Goal: Transaction & Acquisition: Purchase product/service

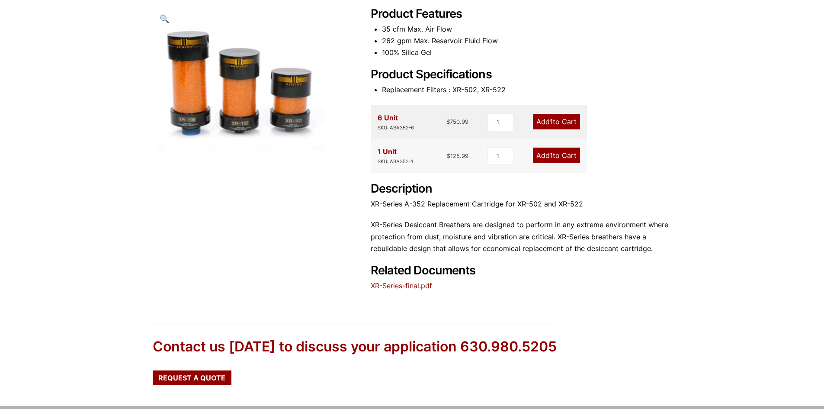
scroll to position [130, 0]
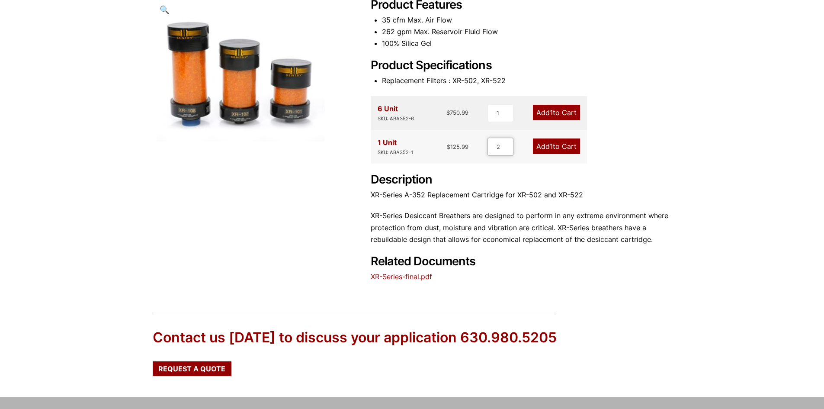
click at [507, 143] on input "2" at bounding box center [500, 147] width 26 height 18
click at [507, 143] on input "3" at bounding box center [500, 147] width 26 height 18
type input "4"
click at [507, 143] on input "4" at bounding box center [500, 147] width 26 height 18
click at [556, 142] on link "Add 4 to Cart" at bounding box center [556, 146] width 48 height 16
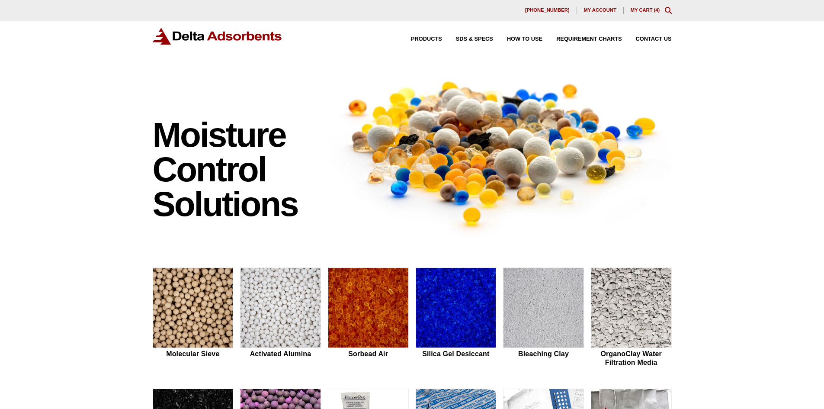
click at [640, 10] on link "My Cart ( 4 )" at bounding box center [645, 9] width 29 height 5
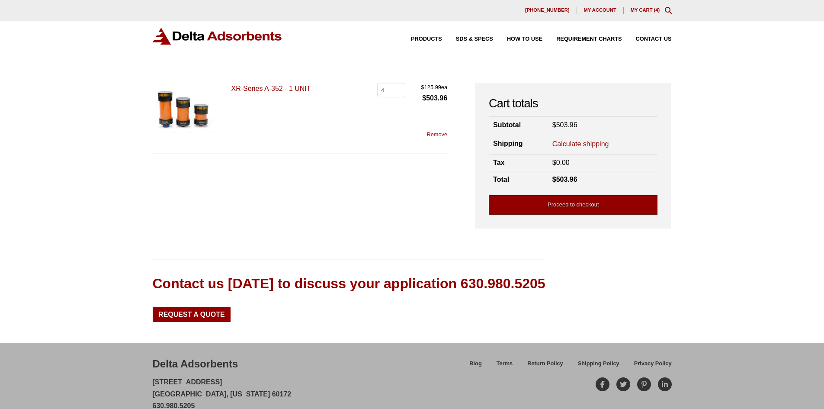
click at [587, 202] on link "Proceed to checkout" at bounding box center [573, 204] width 169 height 19
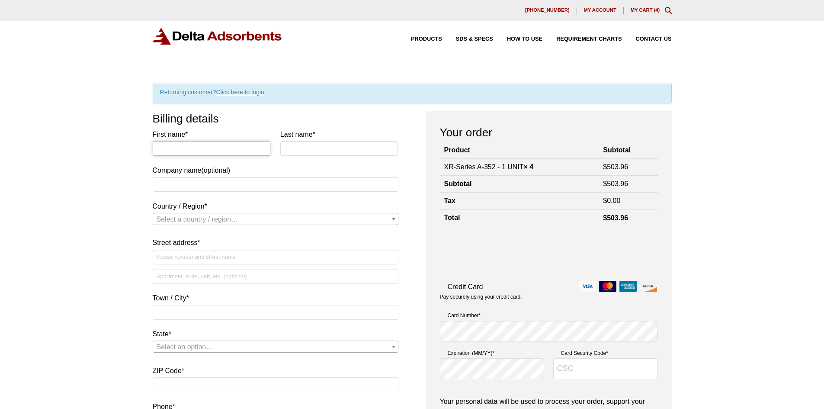
click at [205, 144] on input "First name *" at bounding box center [212, 148] width 118 height 15
type input "[PERSON_NAME]"
click at [304, 151] on input "Last name *" at bounding box center [339, 148] width 118 height 15
type input "PERKINS"
click at [392, 217] on span "Country / Region" at bounding box center [393, 218] width 9 height 11
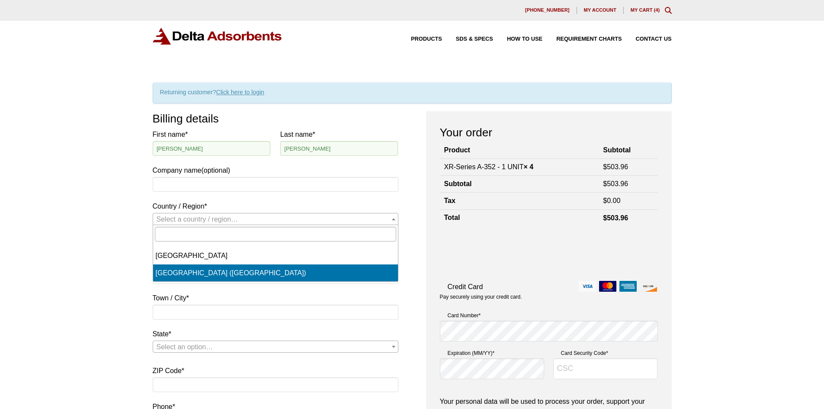
select select "US"
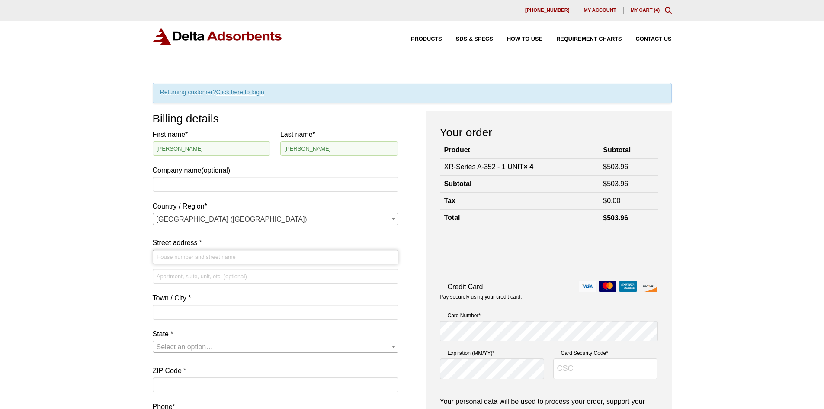
click at [204, 258] on input "Street address *" at bounding box center [276, 257] width 246 height 15
type input "2450 8TH AVE S"
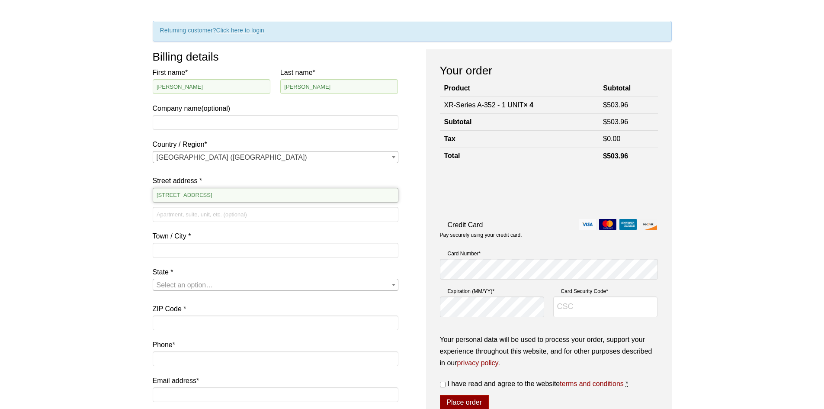
scroll to position [87, 0]
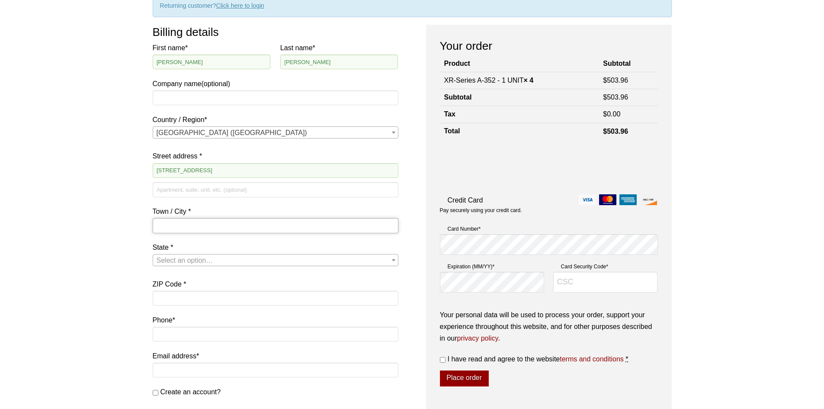
click at [194, 224] on input "Town / City *" at bounding box center [276, 225] width 246 height 15
type input "SEATTLE"
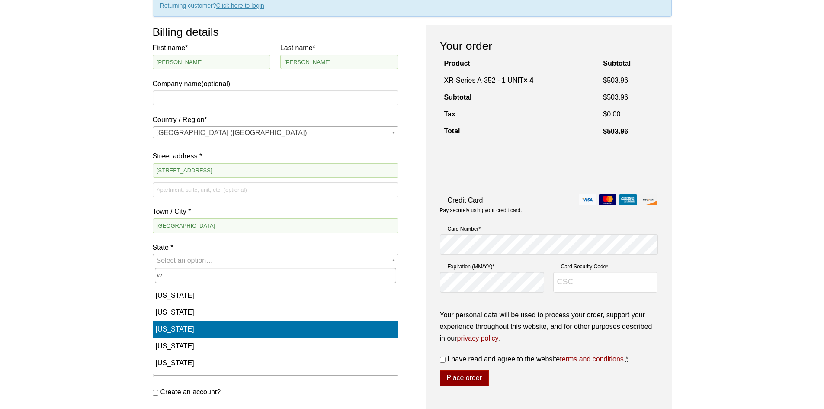
select select "WA"
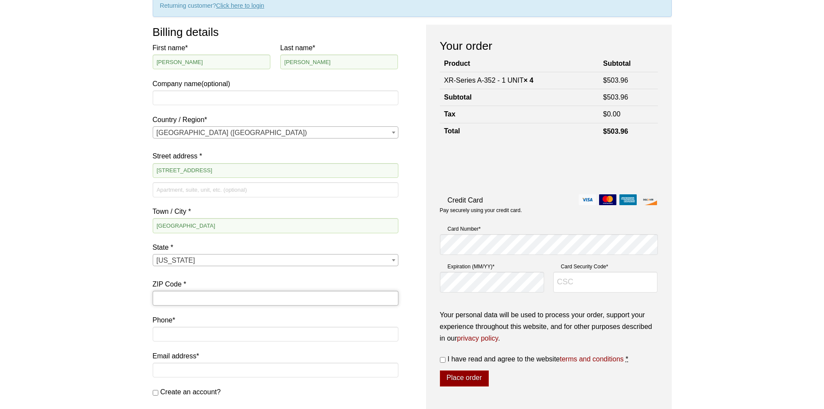
click at [187, 294] on input "ZIP Code *" at bounding box center [276, 298] width 246 height 15
type input "98134"
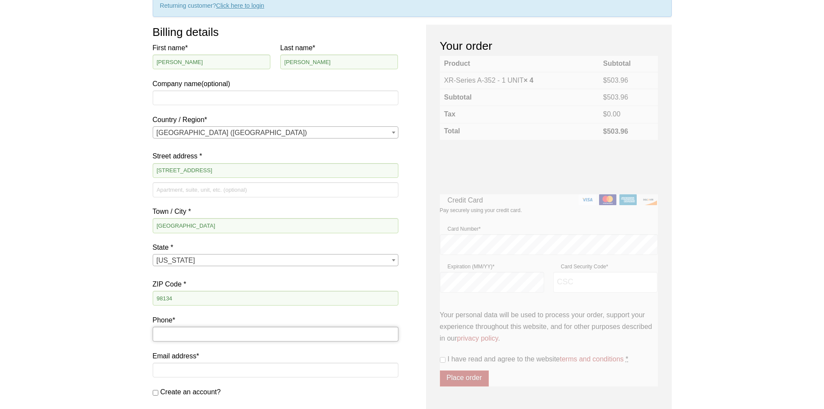
click at [191, 332] on input "Phone *" at bounding box center [276, 334] width 246 height 15
type input "[PHONE_NUMBER]"
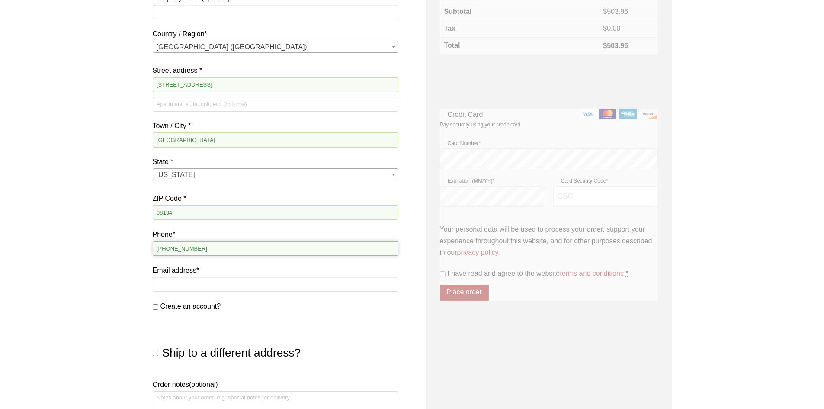
scroll to position [173, 0]
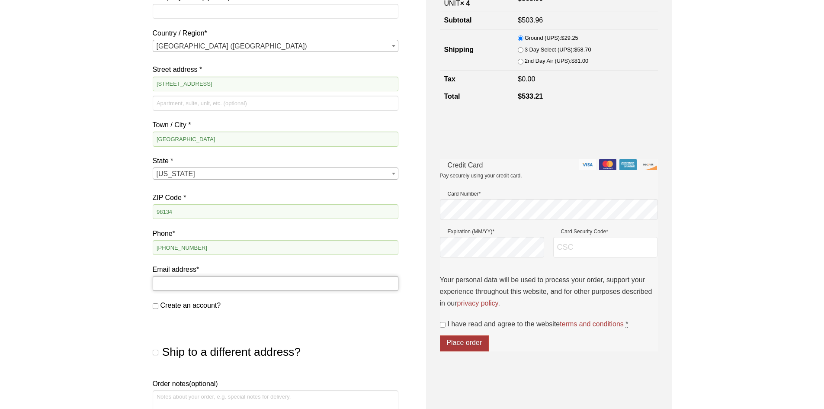
click at [180, 282] on input "Email address *" at bounding box center [276, 283] width 246 height 15
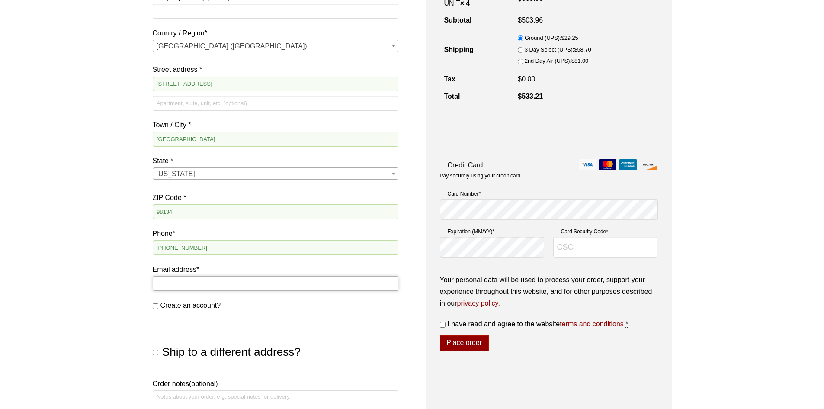
type input "[PERSON_NAME][EMAIL_ADDRESS][PERSON_NAME][DOMAIN_NAME]"
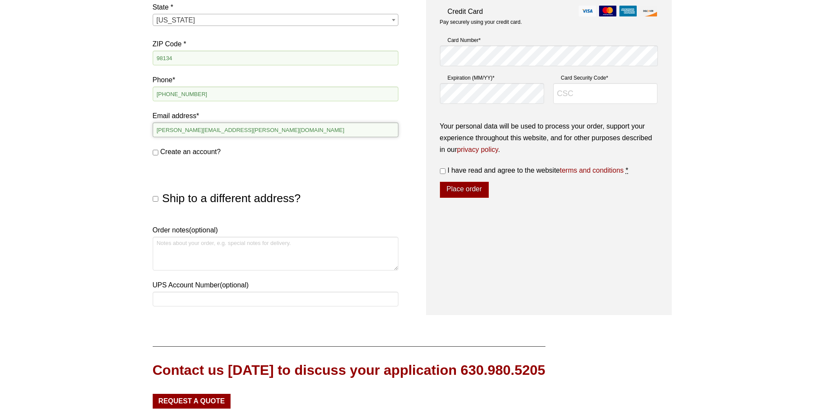
scroll to position [346, 0]
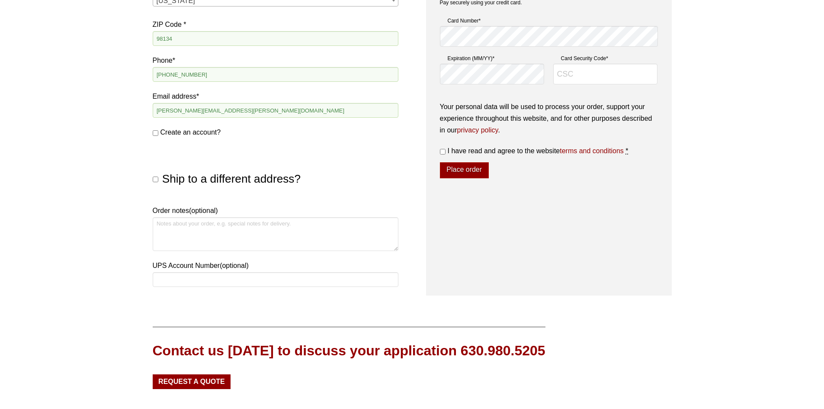
click at [154, 178] on input "Ship to a different address?" at bounding box center [156, 179] width 6 height 6
checkbox input "true"
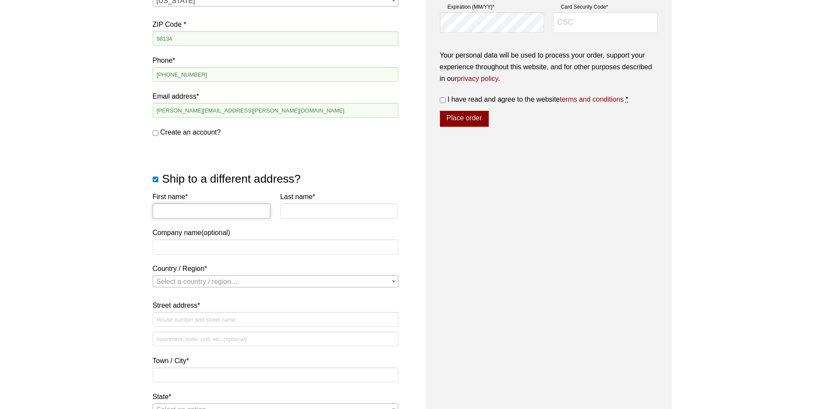
click at [170, 213] on input "First name *" at bounding box center [212, 210] width 118 height 15
type input "TROY"
click at [298, 210] on input "Last name *" at bounding box center [339, 210] width 118 height 15
type input "PERKINS"
click at [220, 248] on input "Company name (optional)" at bounding box center [276, 246] width 246 height 15
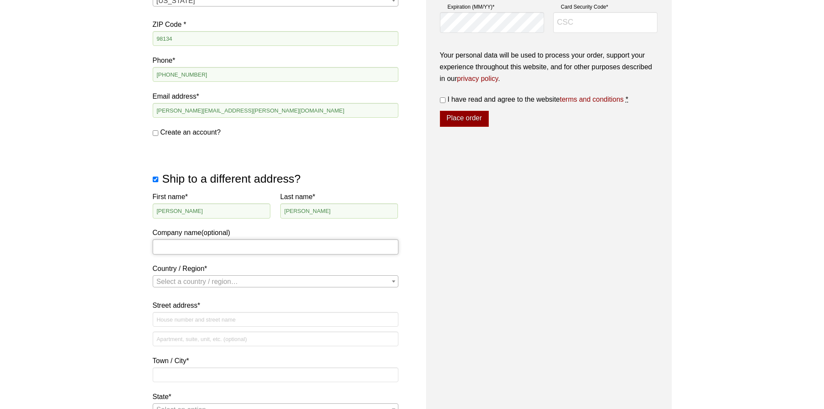
type input "[GEOGRAPHIC_DATA]"
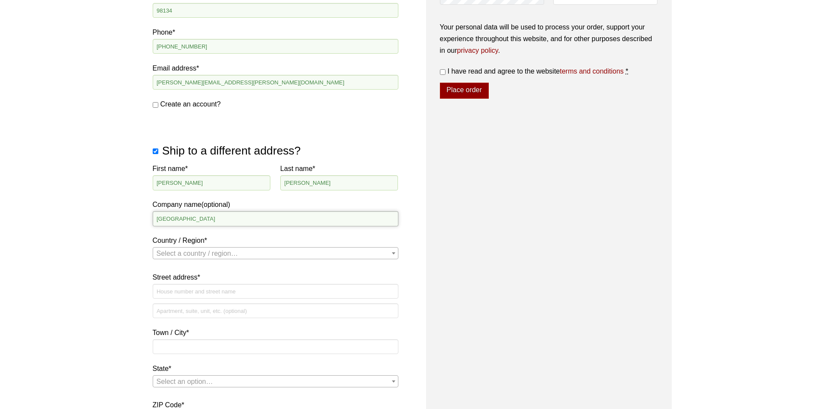
scroll to position [389, 0]
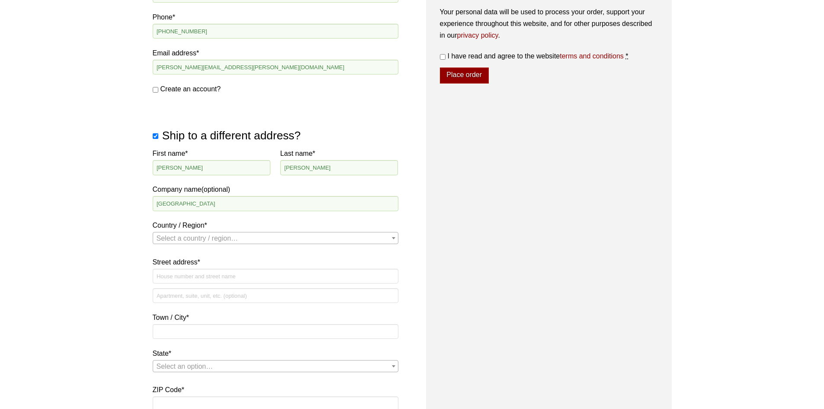
click at [393, 241] on span "Country / Region" at bounding box center [393, 237] width 9 height 11
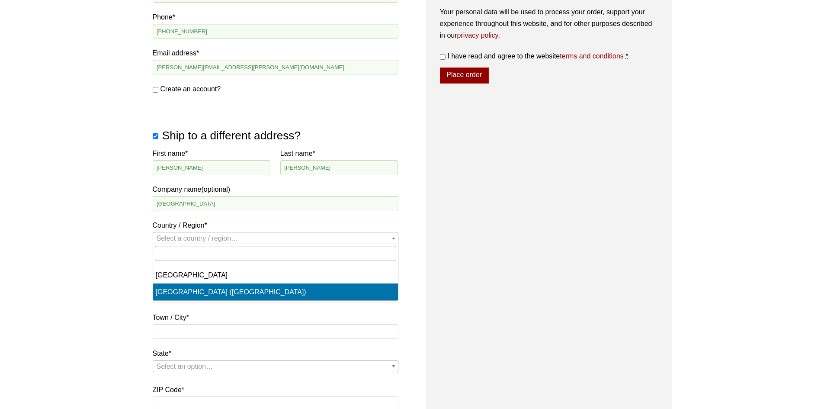
select select "US"
select select "WA"
select select "US"
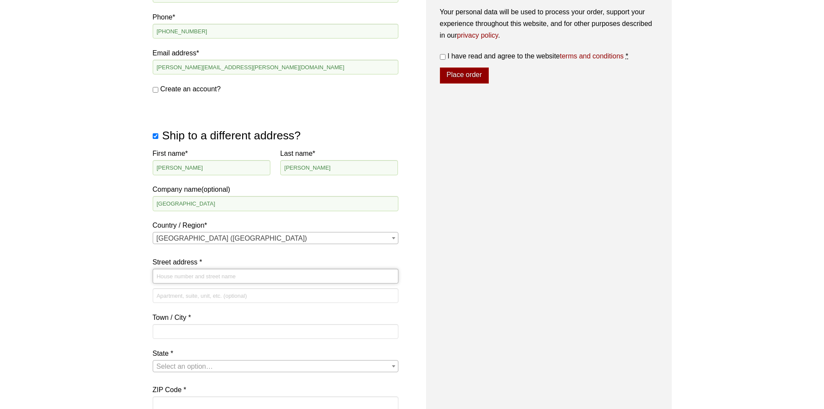
click at [223, 273] on input "Street address *" at bounding box center [276, 276] width 246 height 15
type input "[STREET_ADDRESS]"
click at [170, 329] on input "Town / City *" at bounding box center [276, 331] width 246 height 15
type input "Bend"
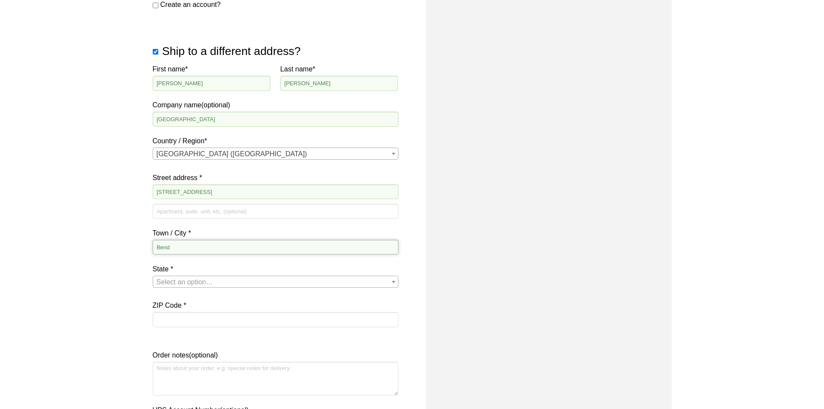
scroll to position [476, 0]
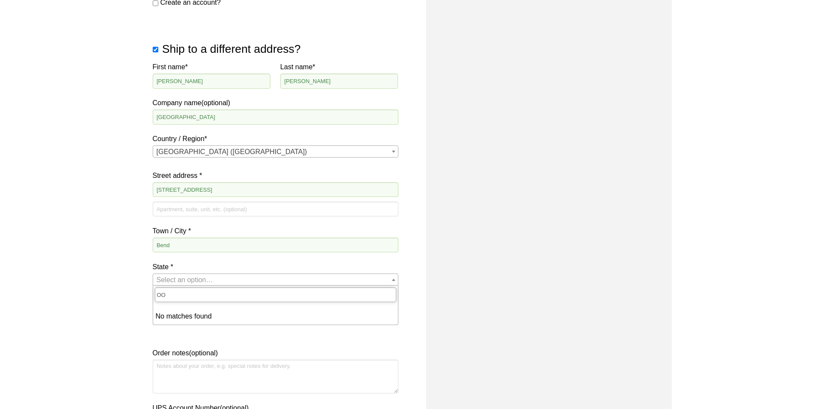
type input "O"
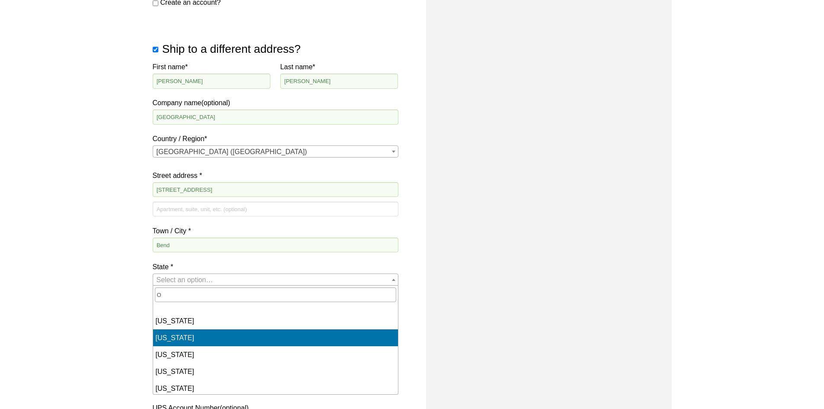
scroll to position [303, 0]
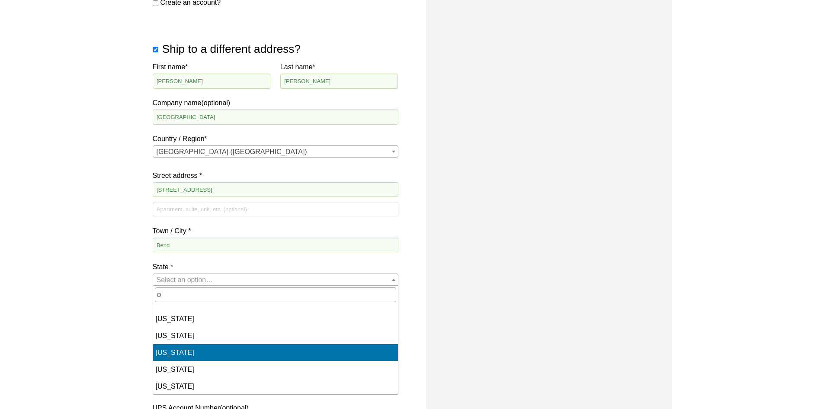
select select "OR"
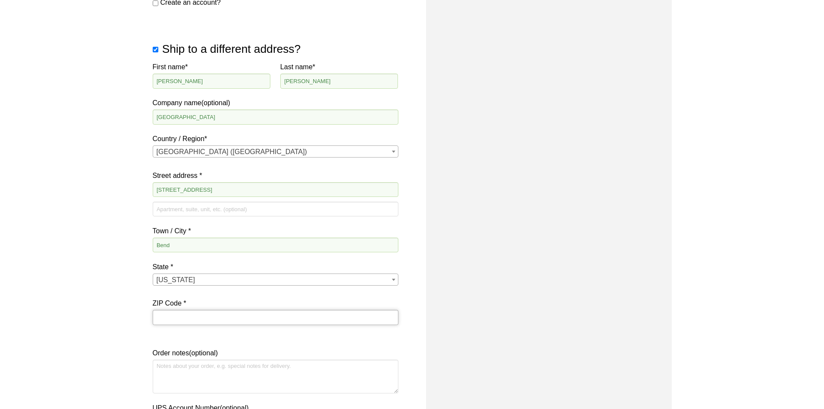
click at [204, 317] on input "ZIP Code *" at bounding box center [276, 317] width 246 height 15
type input "97701"
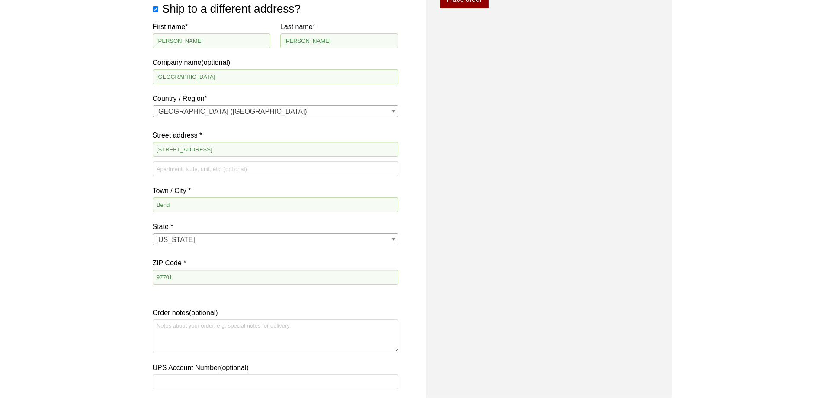
scroll to position [562, 0]
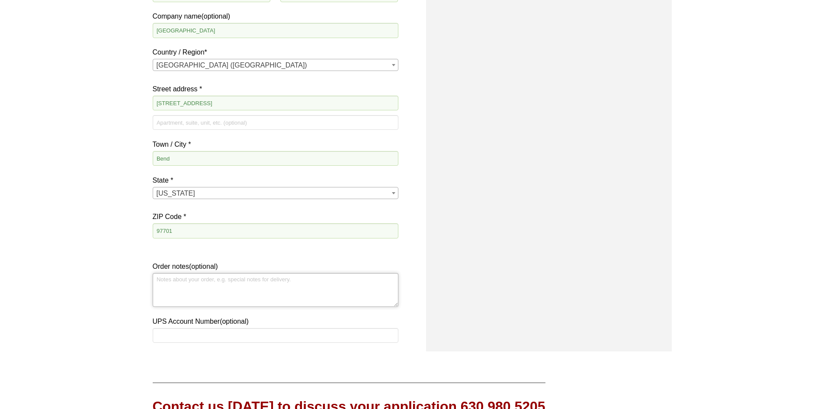
click at [196, 285] on textarea "Order notes (optional)" at bounding box center [276, 290] width 246 height 34
type textarea "PO # P0030701554"
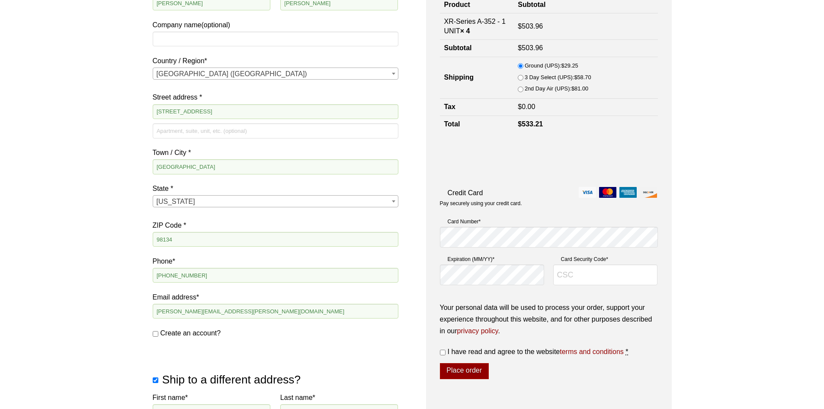
scroll to position [194, 0]
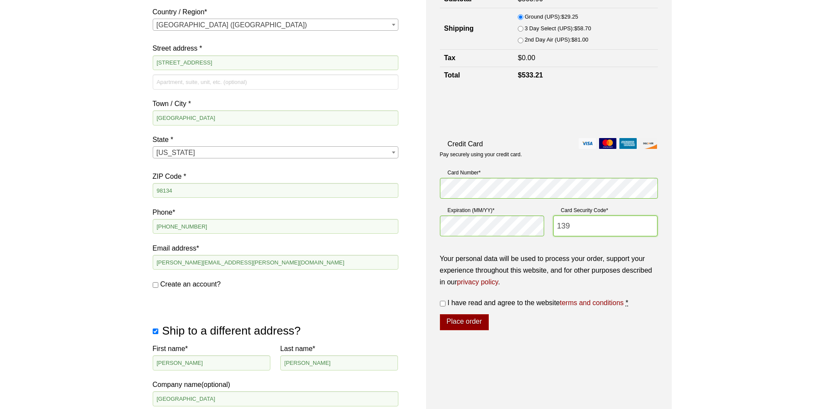
type input "139"
click at [441, 304] on input "I have read and agree to the website terms and conditions *" at bounding box center [443, 304] width 6 height 6
checkbox input "true"
click at [463, 320] on button "Place order" at bounding box center [464, 322] width 49 height 16
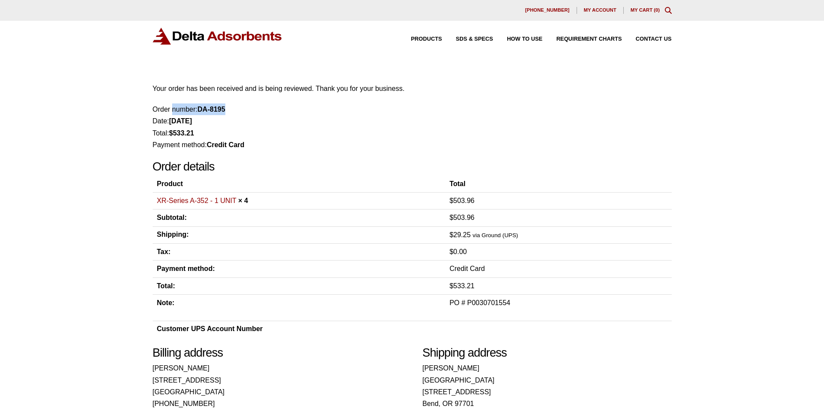
drag, startPoint x: 242, startPoint y: 107, endPoint x: 151, endPoint y: 109, distance: 91.3
click at [151, 109] on div "Our website has detected that you are using an outdated browser that will preve…" at bounding box center [412, 324] width 824 height 648
copy li "Order number: DA-8195"
